Goal: Navigation & Orientation: Find specific page/section

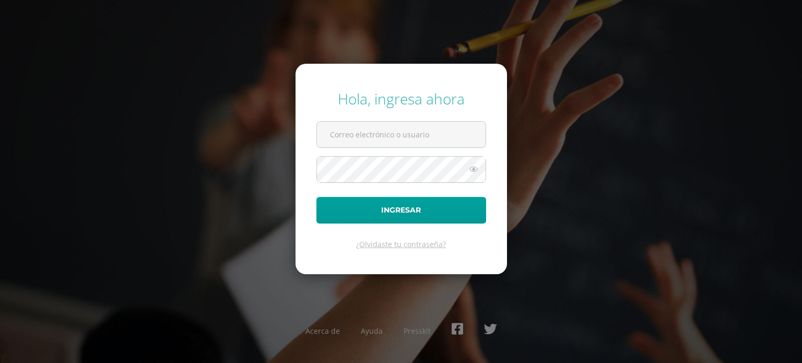
type input "[EMAIL_ADDRESS][DOMAIN_NAME]"
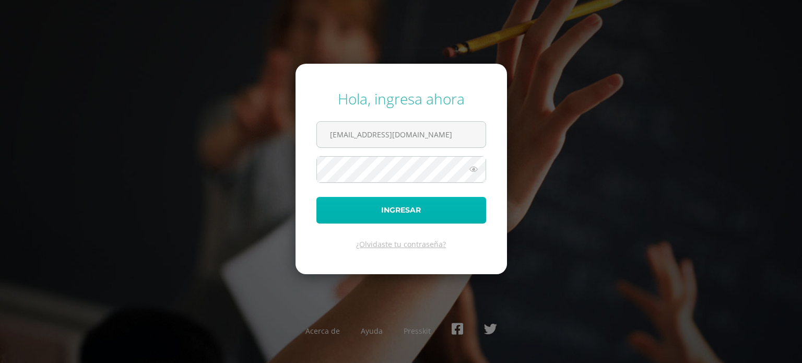
click at [419, 204] on button "Ingresar" at bounding box center [402, 210] width 170 height 27
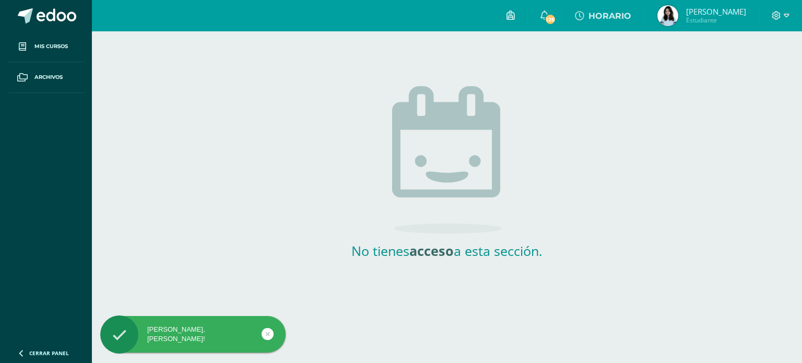
click at [666, 18] on img at bounding box center [668, 15] width 21 height 21
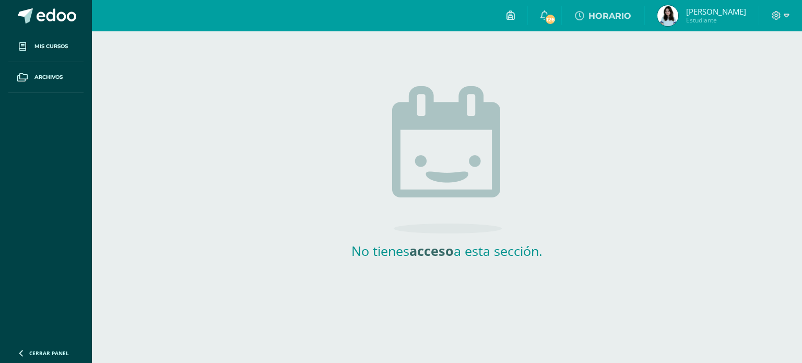
click at [666, 18] on img at bounding box center [668, 15] width 21 height 21
click at [659, 29] on link "Alisson Alejandra Estudiante" at bounding box center [702, 15] width 114 height 31
click at [736, 16] on span "Alisson Alejandra" at bounding box center [716, 11] width 60 height 10
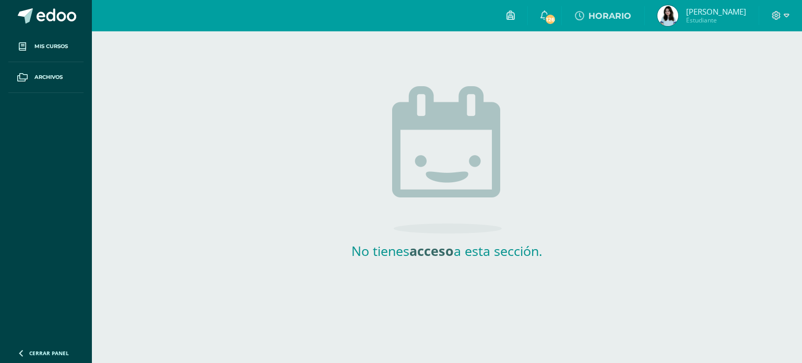
click at [736, 16] on span "Alisson Alejandra" at bounding box center [716, 11] width 60 height 10
drag, startPoint x: 736, startPoint y: 16, endPoint x: 692, endPoint y: -7, distance: 50.2
click at [692, 0] on html "Hola Alisson Alejandra, bienvenido a Edoo! Mis cursos Archivos Cerrar panel Con…" at bounding box center [401, 144] width 802 height 289
click at [669, 2] on link "Alisson Alejandra Estudiante" at bounding box center [702, 15] width 114 height 31
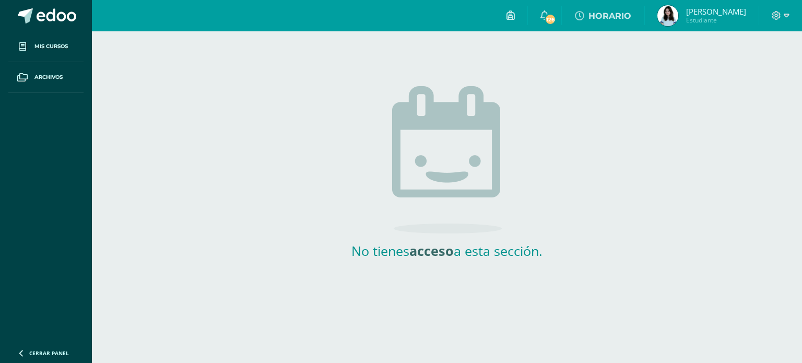
click at [669, 2] on link "Alisson Alejandra Estudiante" at bounding box center [702, 15] width 114 height 31
click at [669, 3] on link "Alisson Alejandra Estudiante" at bounding box center [702, 15] width 114 height 31
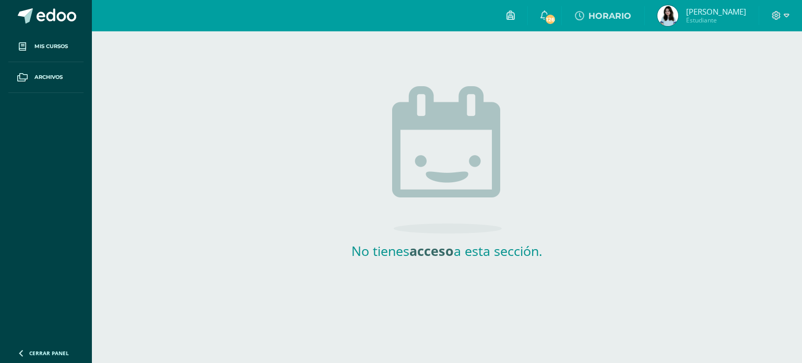
click at [669, 3] on link "Alisson Alejandra Estudiante" at bounding box center [702, 15] width 114 height 31
click at [669, 20] on img at bounding box center [668, 15] width 21 height 21
click at [686, 6] on span "Alisson Alejandra" at bounding box center [716, 11] width 60 height 10
click at [699, 6] on span "Alisson Alejandra" at bounding box center [716, 11] width 60 height 10
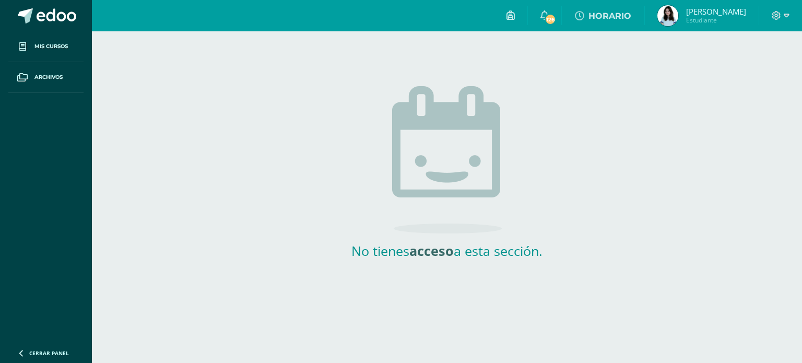
click at [699, 6] on span "Alisson Alejandra" at bounding box center [716, 11] width 60 height 10
drag, startPoint x: 699, startPoint y: 6, endPoint x: 785, endPoint y: 6, distance: 86.2
click at [785, 0] on div "Configuración Cerrar sesión Alisson Alejandra Estudiante HORARIO 126 126 Avisos…" at bounding box center [447, 0] width 710 height 0
click at [785, 6] on div at bounding box center [780, 15] width 43 height 31
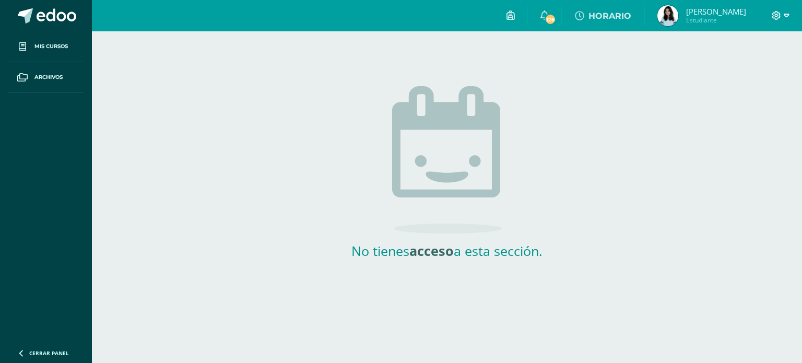
click at [780, 11] on icon at bounding box center [776, 15] width 9 height 9
click at [33, 357] on span "Cerrar panel" at bounding box center [49, 352] width 40 height 7
